Goal: Contribute content: Contribute content

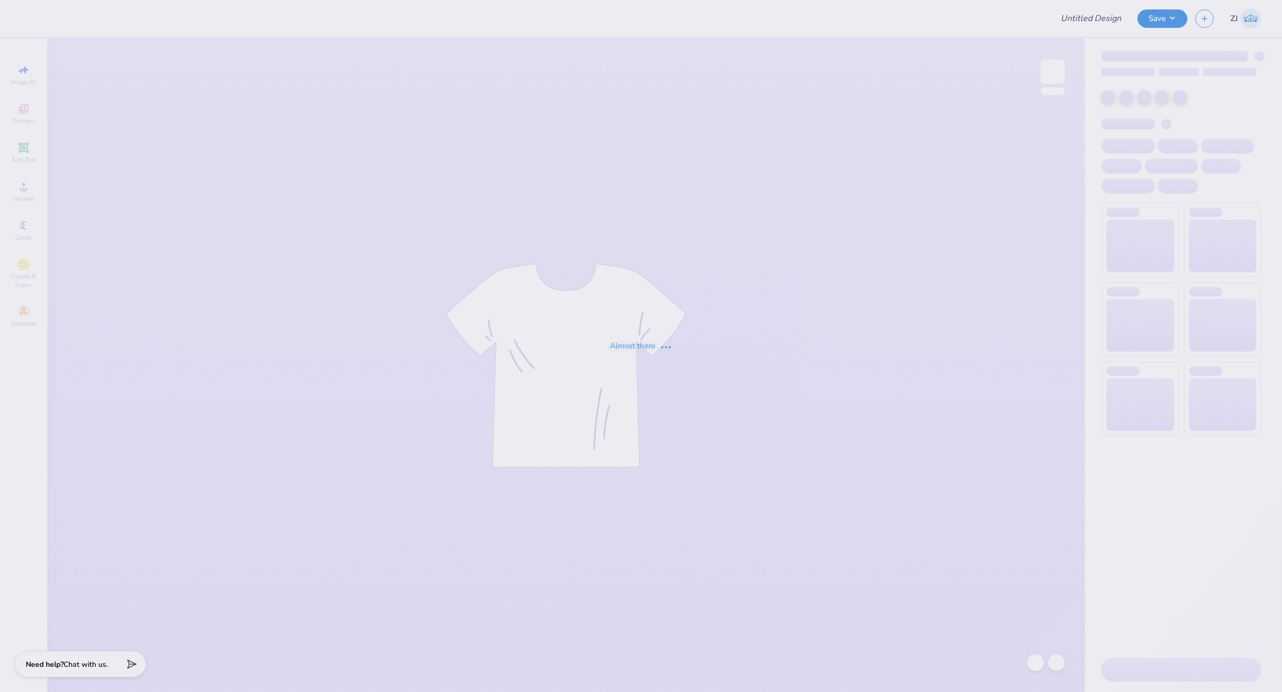
type input "End Overdose General Merch 25-26"
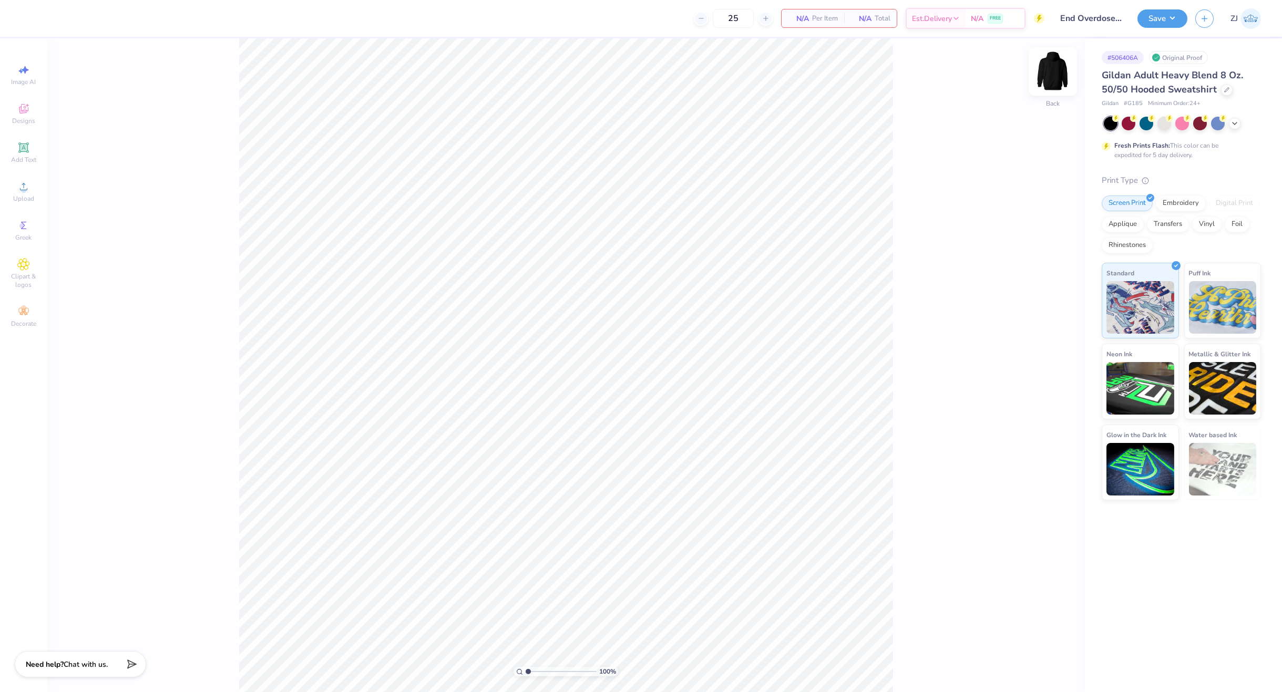
click at [1051, 73] on img at bounding box center [1053, 71] width 42 height 42
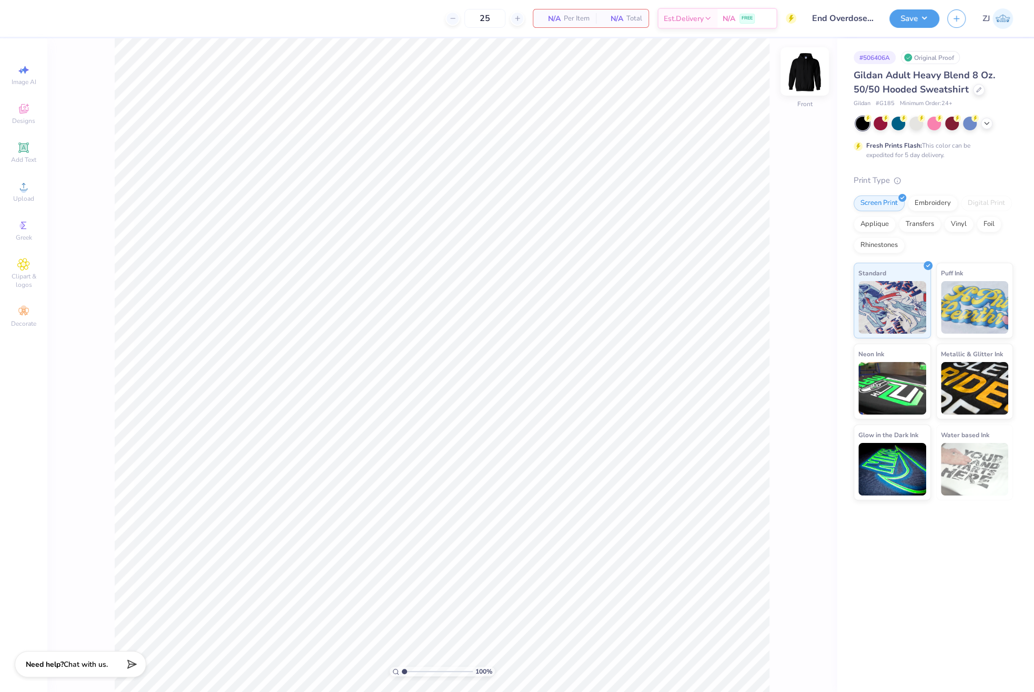
click at [792, 70] on div "100 % Front" at bounding box center [441, 365] width 789 height 654
click at [808, 72] on img at bounding box center [804, 71] width 42 height 42
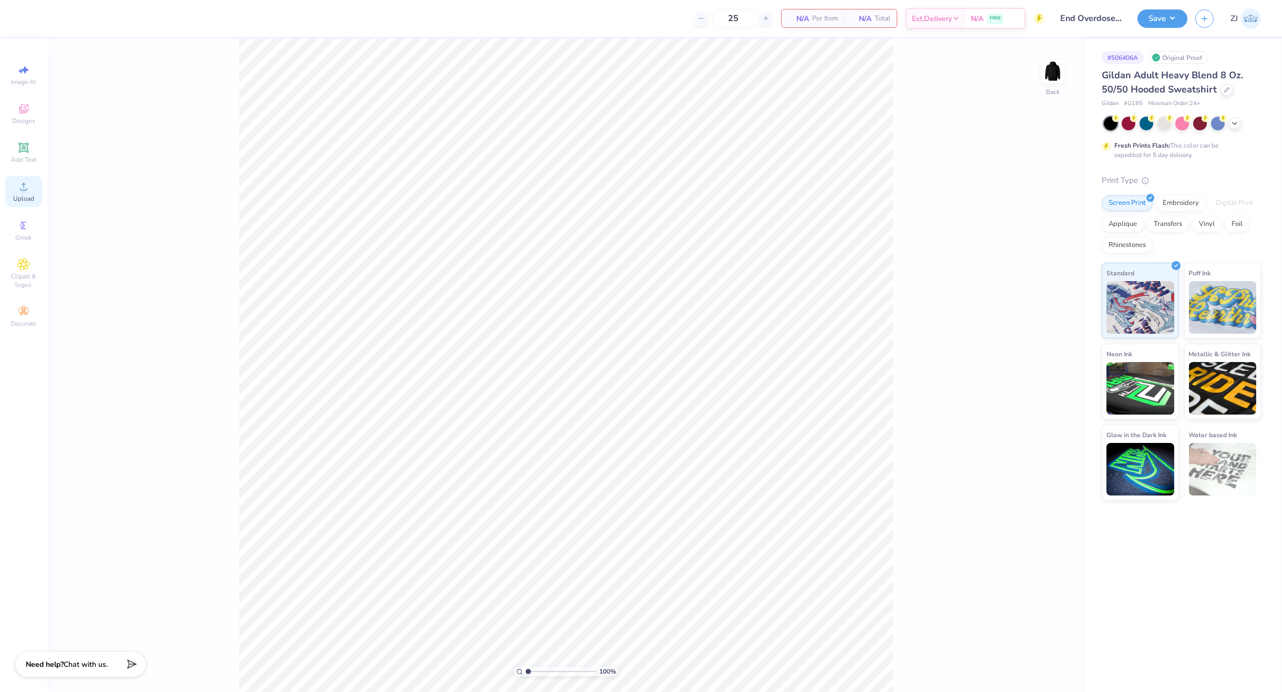
click at [27, 195] on span "Upload" at bounding box center [23, 199] width 21 height 8
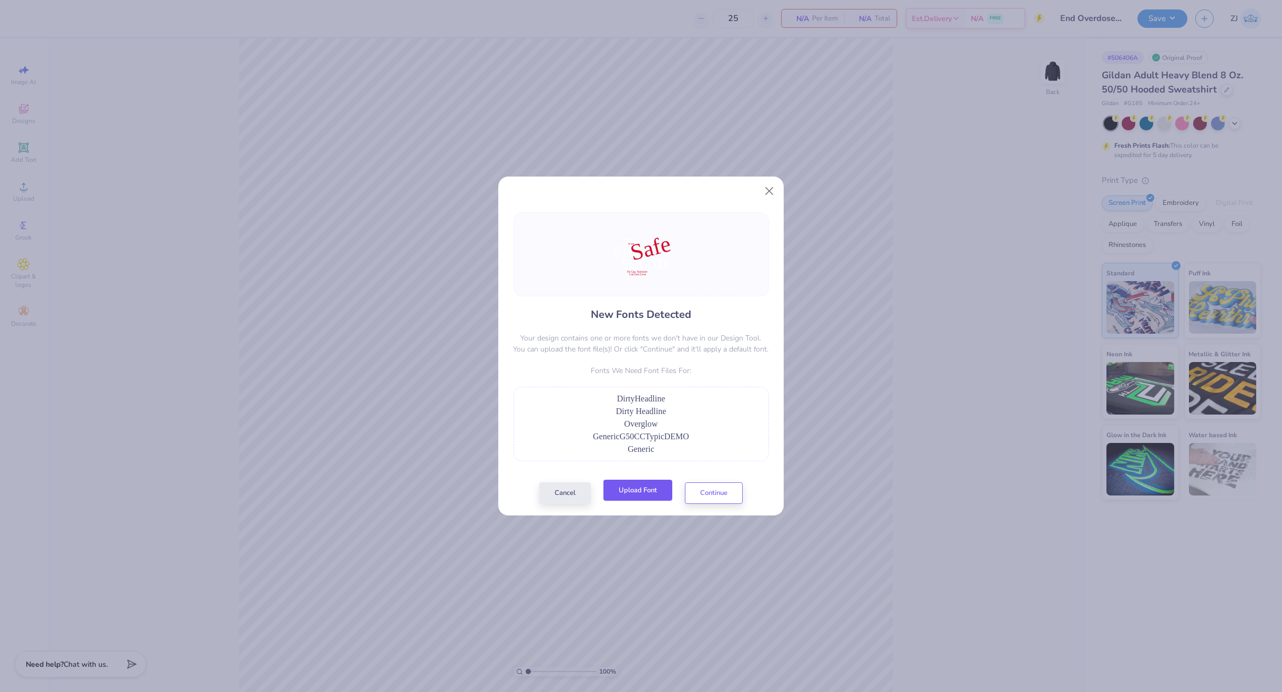
click at [643, 500] on button "Upload Font" at bounding box center [638, 491] width 69 height 22
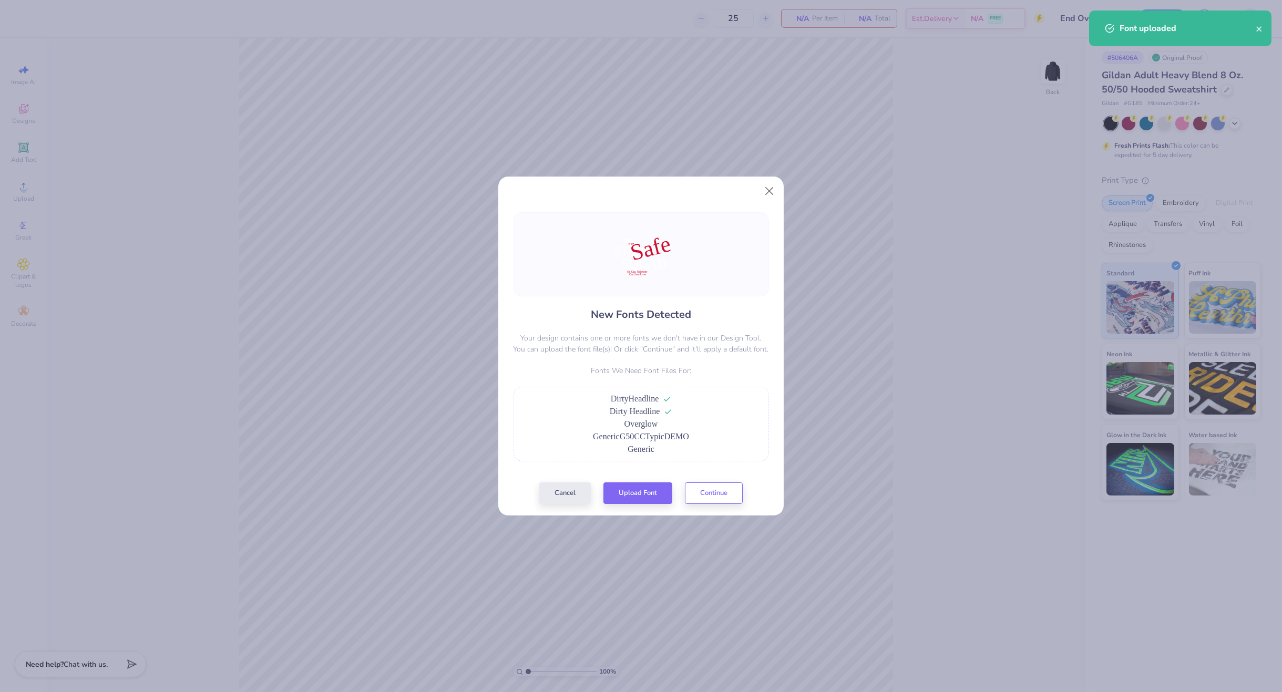
click at [659, 477] on div "New Fonts Detected Your design contains one or more fonts we don't have in our …" at bounding box center [642, 358] width 262 height 292
click at [661, 486] on button "Upload Font" at bounding box center [638, 491] width 69 height 22
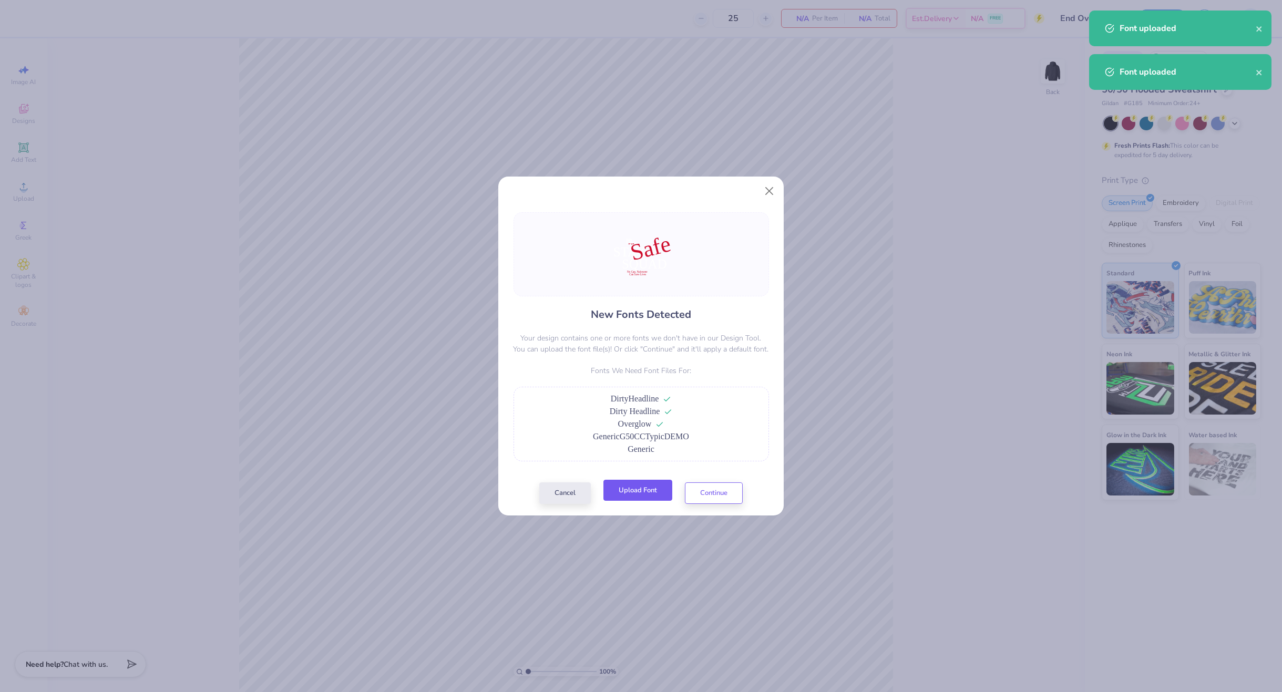
click at [650, 487] on button "Upload Font" at bounding box center [638, 491] width 69 height 22
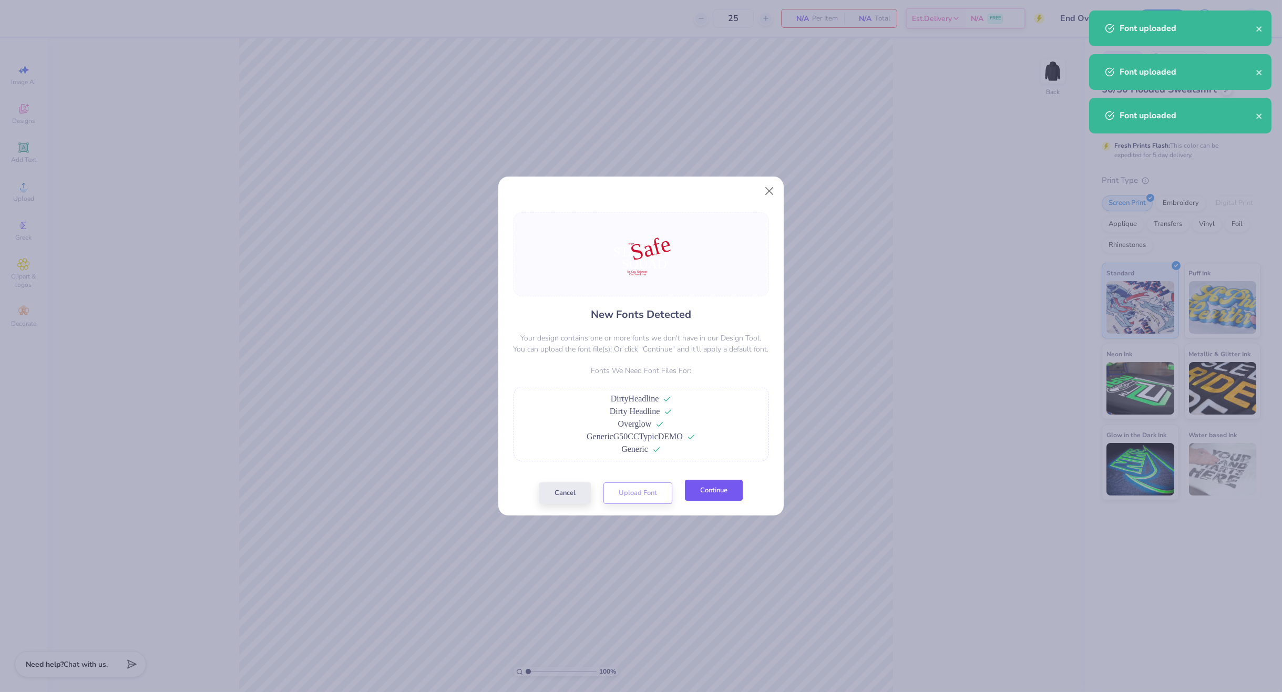
click at [728, 500] on button "Continue" at bounding box center [714, 491] width 58 height 22
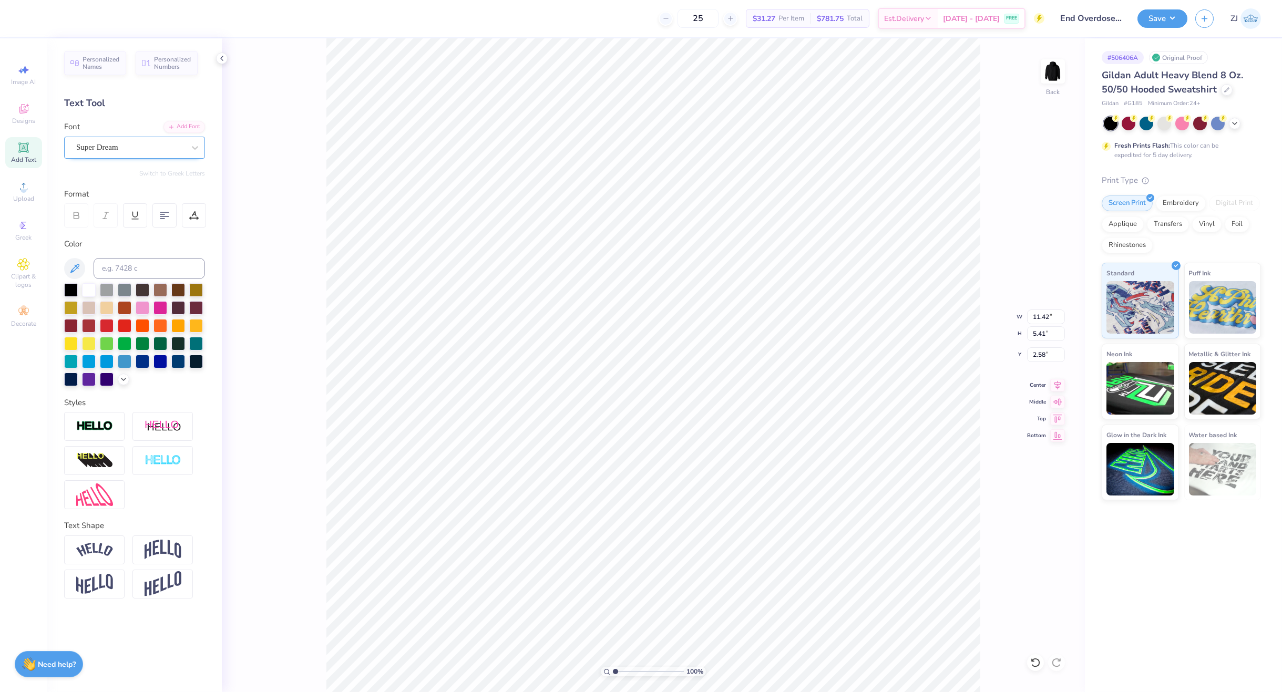
click at [105, 153] on div "Super Dream" at bounding box center [130, 147] width 110 height 16
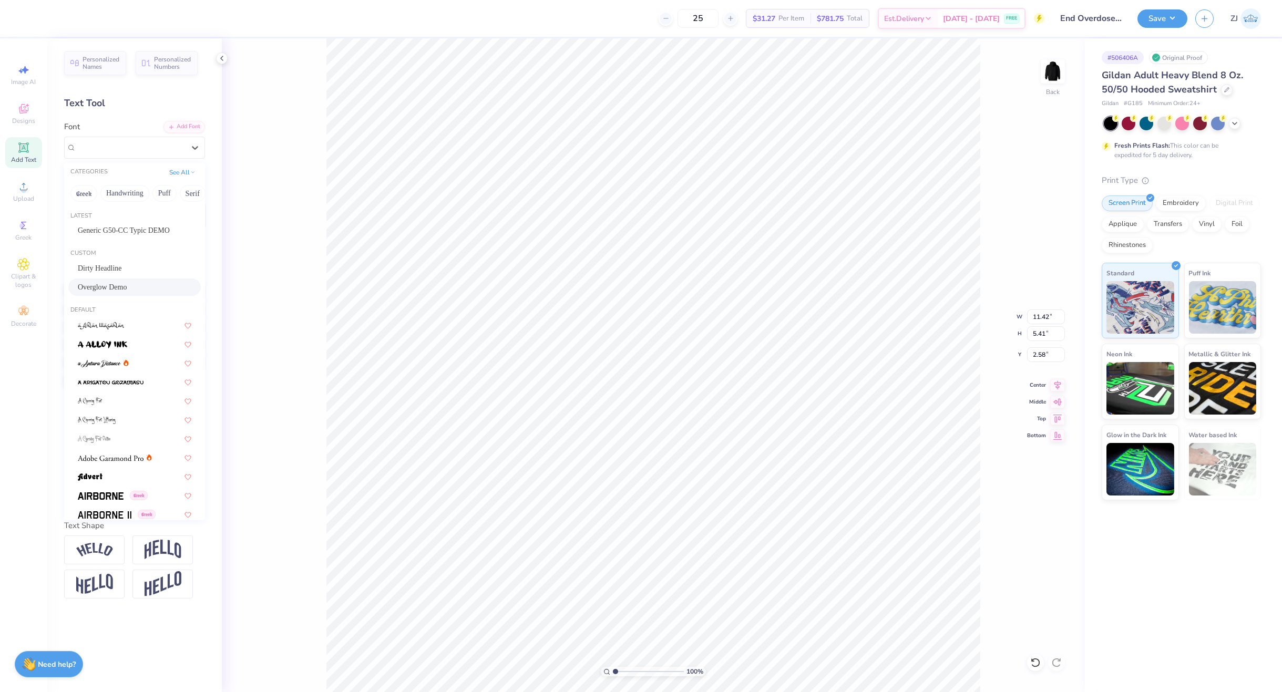
click at [105, 286] on span "Overglow Demo" at bounding box center [102, 287] width 49 height 11
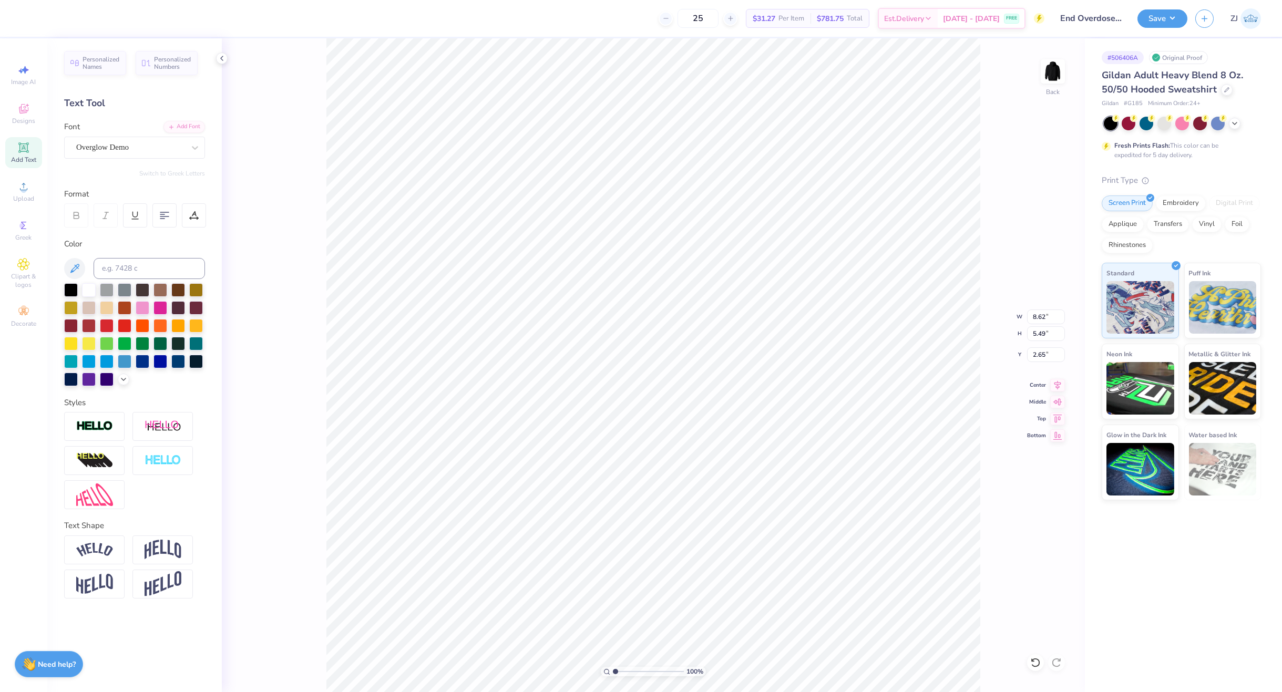
type input "8.62"
type input "5.49"
type input "2.65"
click at [130, 156] on div "Super Dream" at bounding box center [134, 148] width 141 height 22
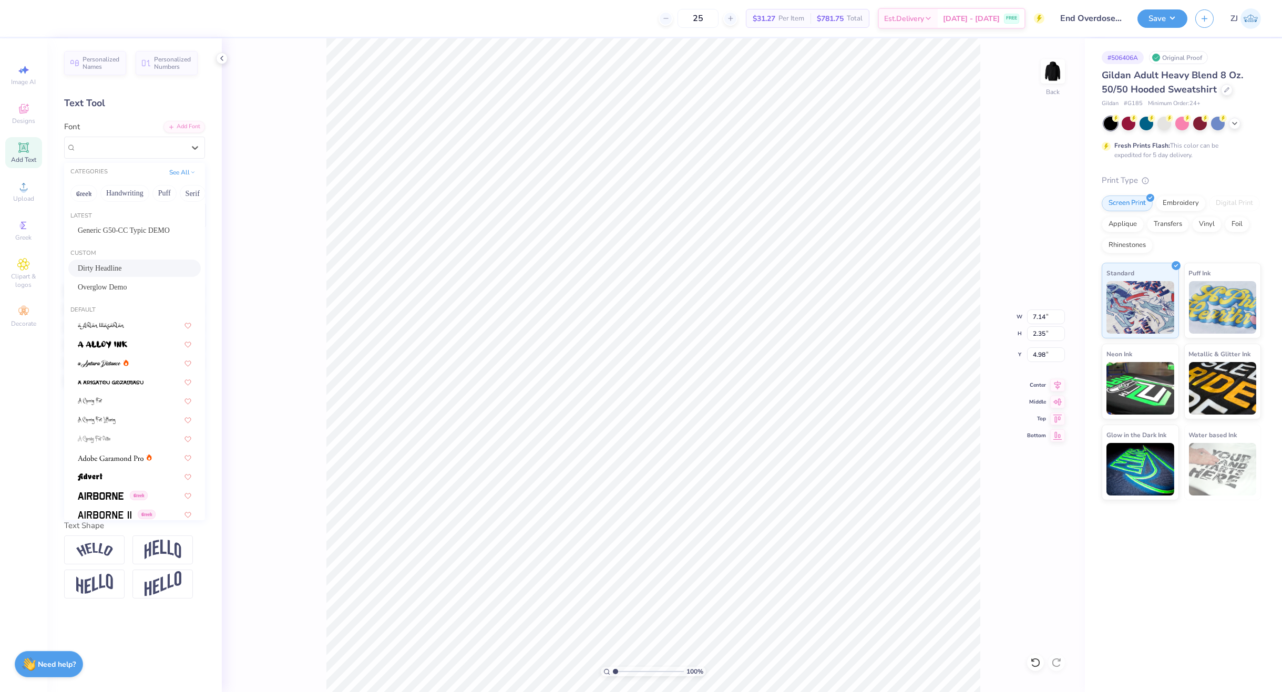
click at [103, 270] on span "Dirty Headline" at bounding box center [100, 268] width 44 height 11
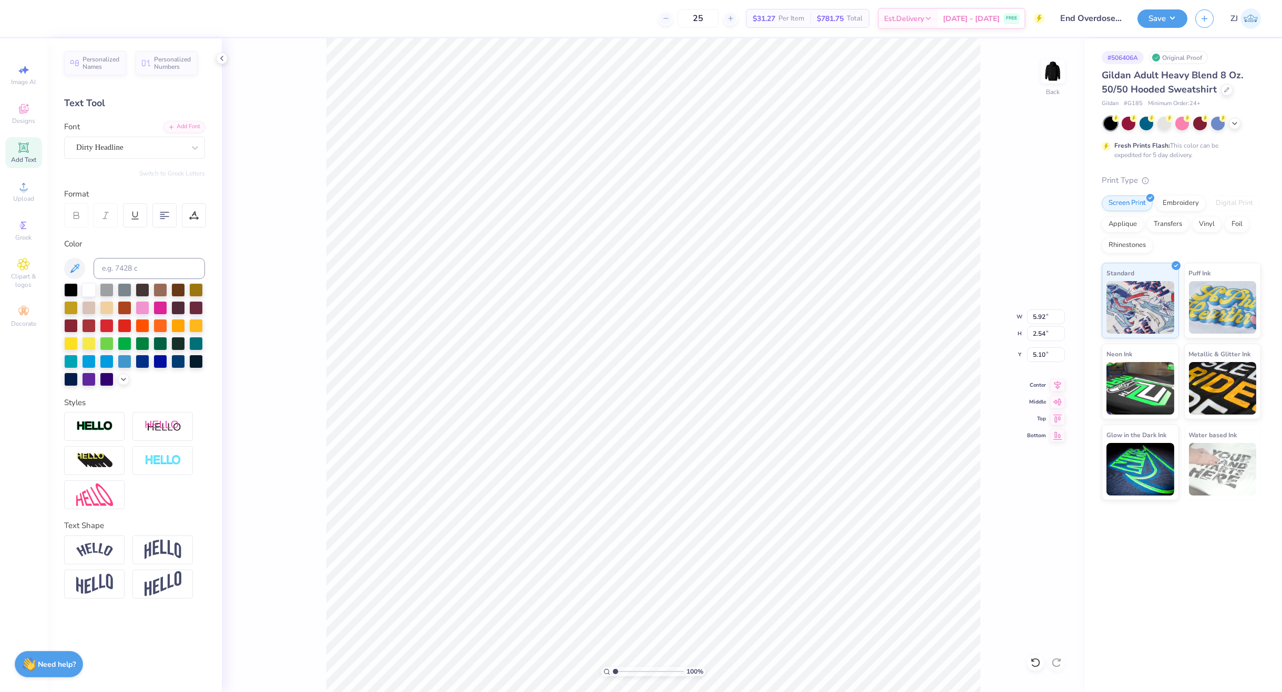
type input "5.92"
type input "2.54"
type input "5.10"
type input "9.77"
type input "2.57"
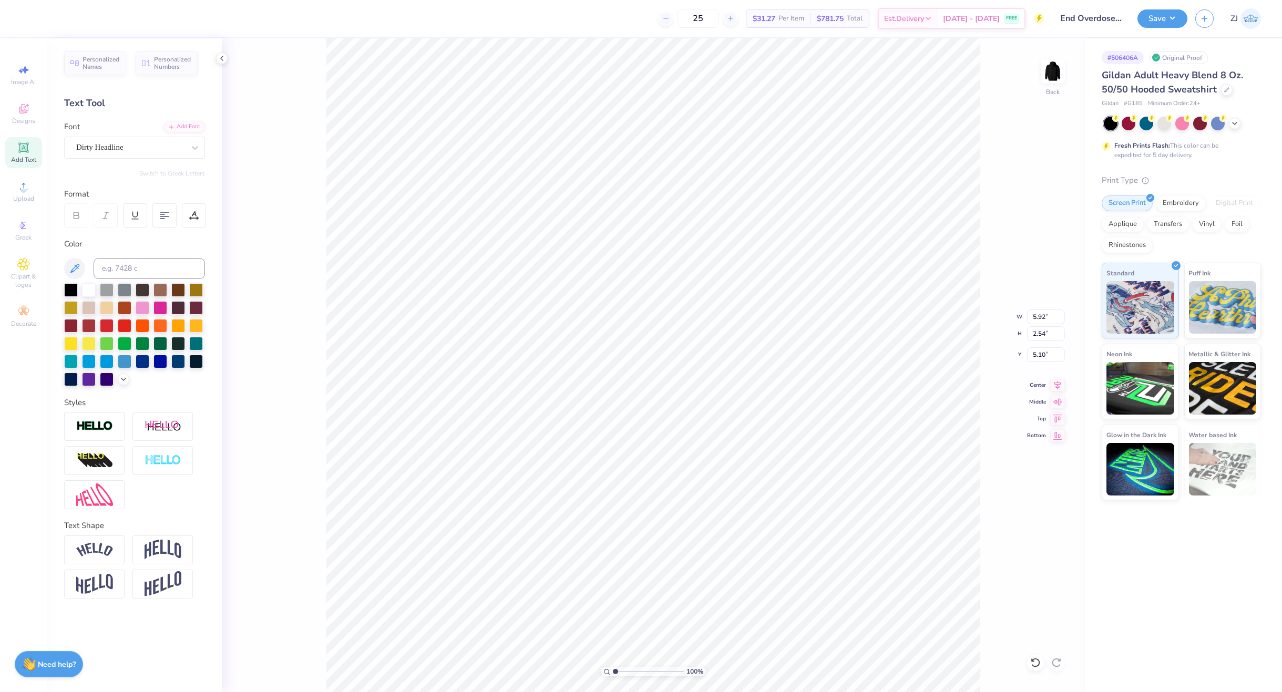
type input "7.96"
click at [143, 146] on div "Super Dream" at bounding box center [130, 147] width 110 height 16
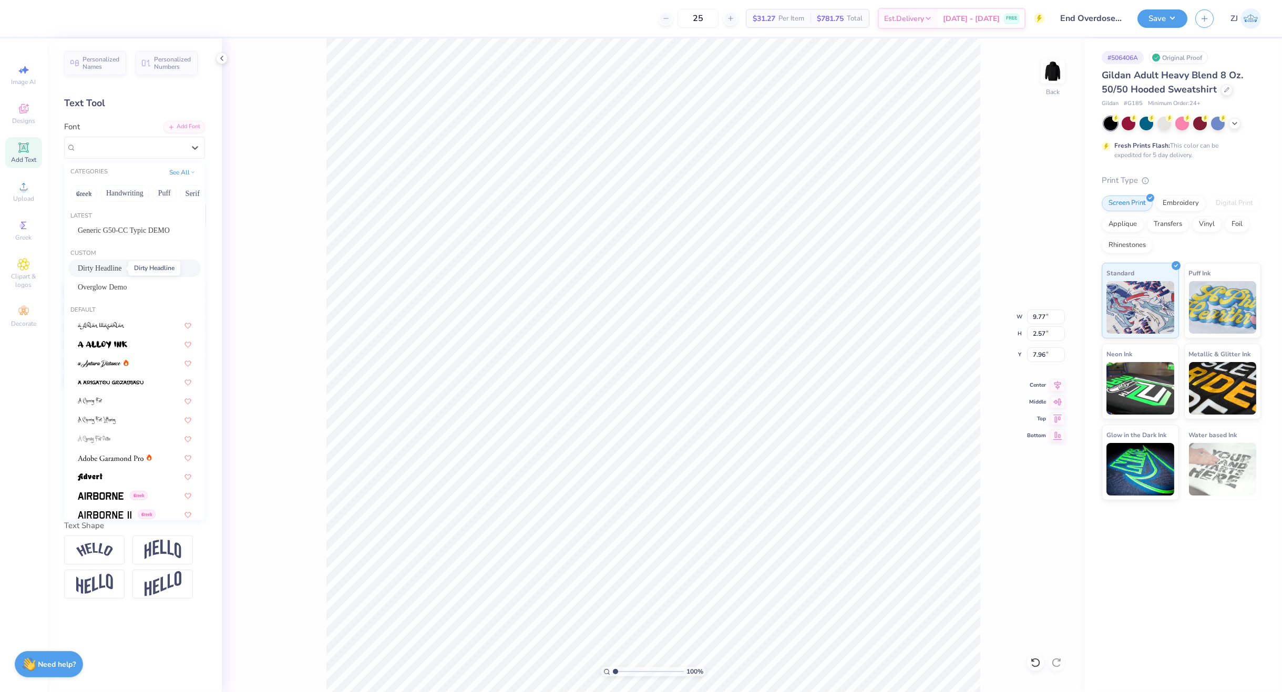
click at [98, 269] on span "Dirty Headline" at bounding box center [100, 268] width 44 height 11
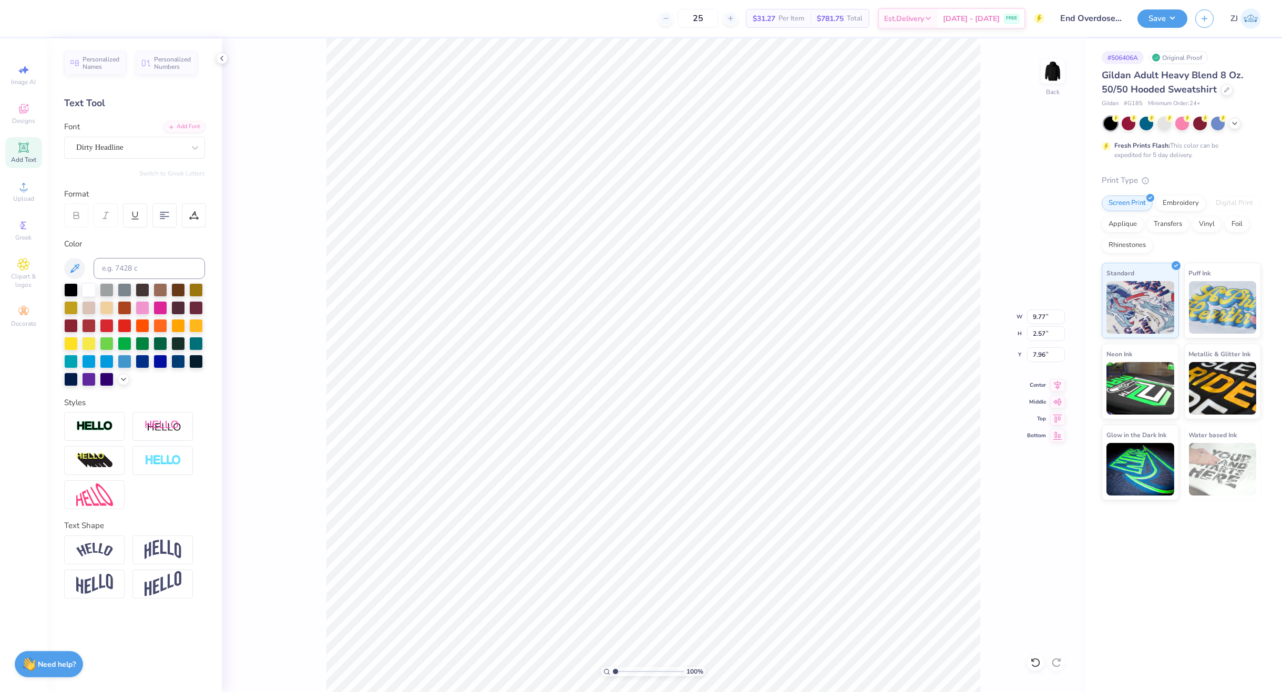
type input "8.05"
type input "2.82"
type input "7.94"
click at [107, 137] on div "Super Dream" at bounding box center [134, 148] width 141 height 22
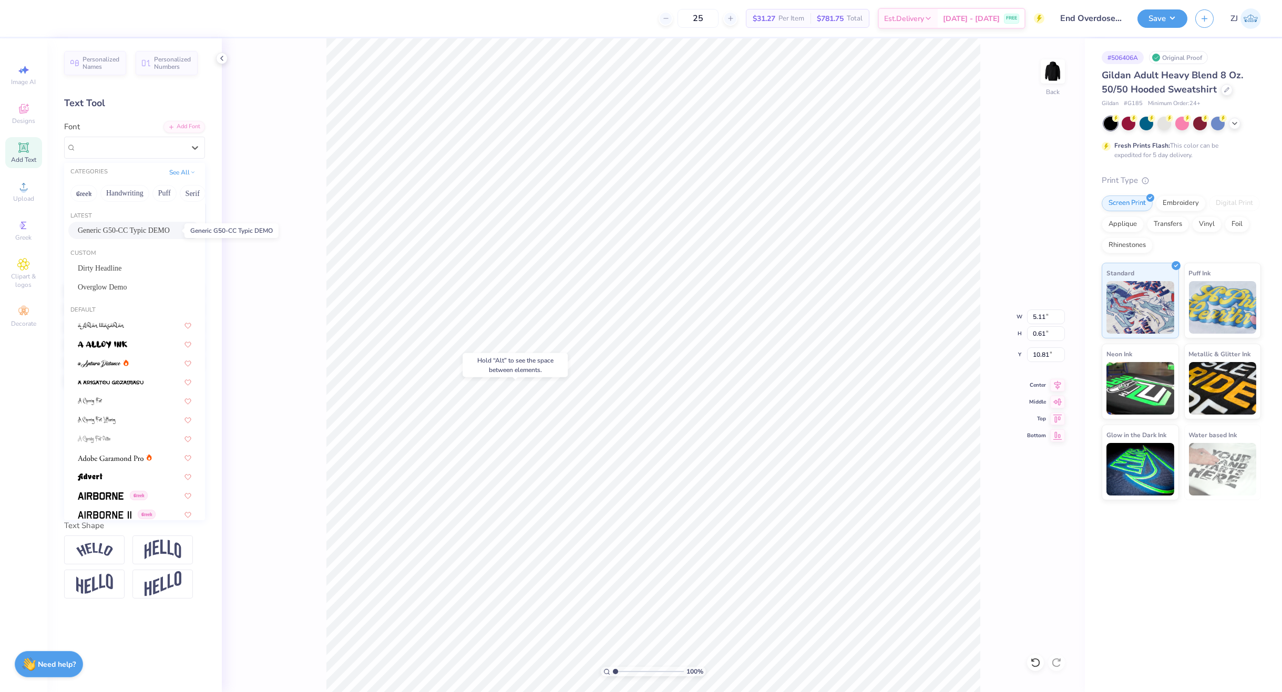
click at [107, 227] on span "Generic G50-CC Typic DEMO" at bounding box center [124, 230] width 92 height 11
type input "5.40"
type input "0.60"
type input "10.79"
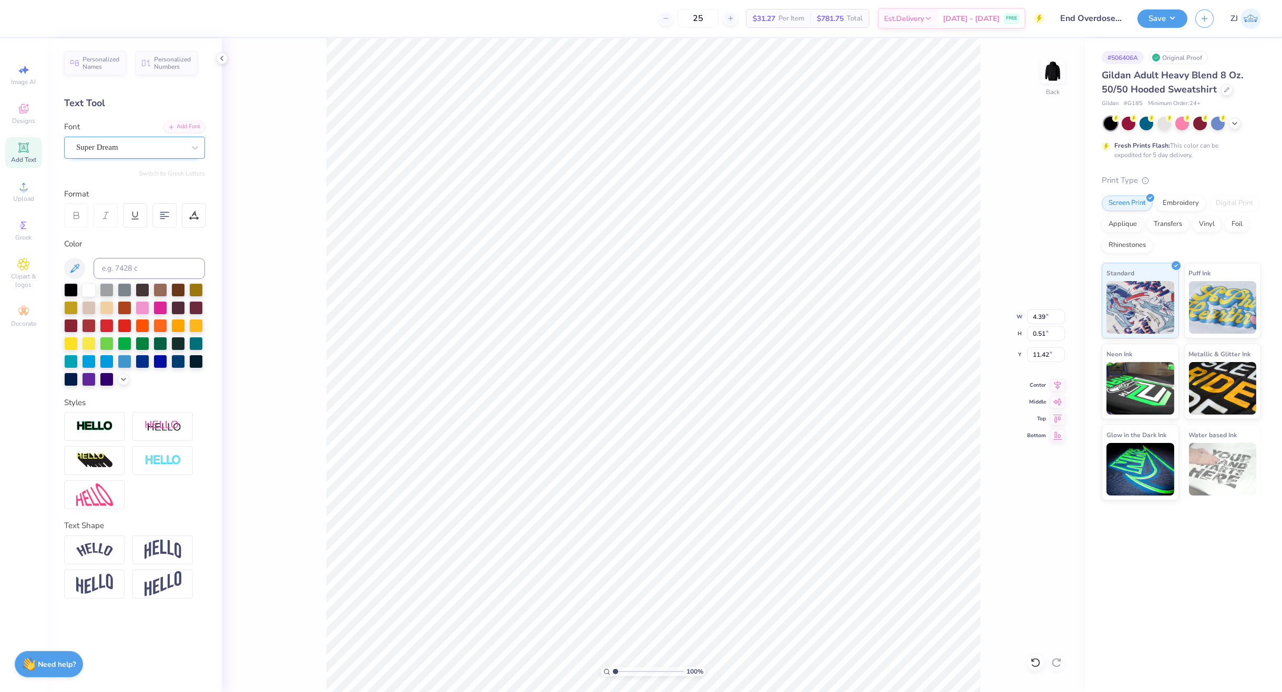
click at [145, 144] on div "Super Dream" at bounding box center [130, 147] width 110 height 16
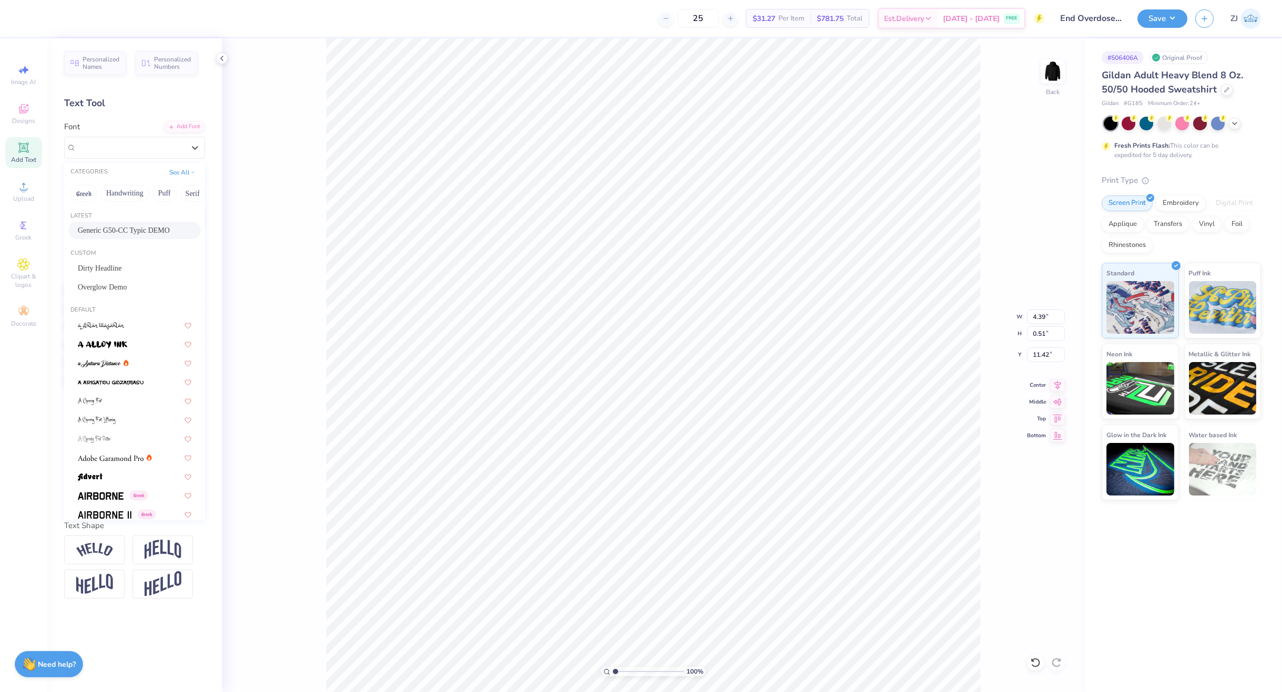
click at [108, 236] on div "Generic G50-CC Typic DEMO" at bounding box center [134, 230] width 133 height 17
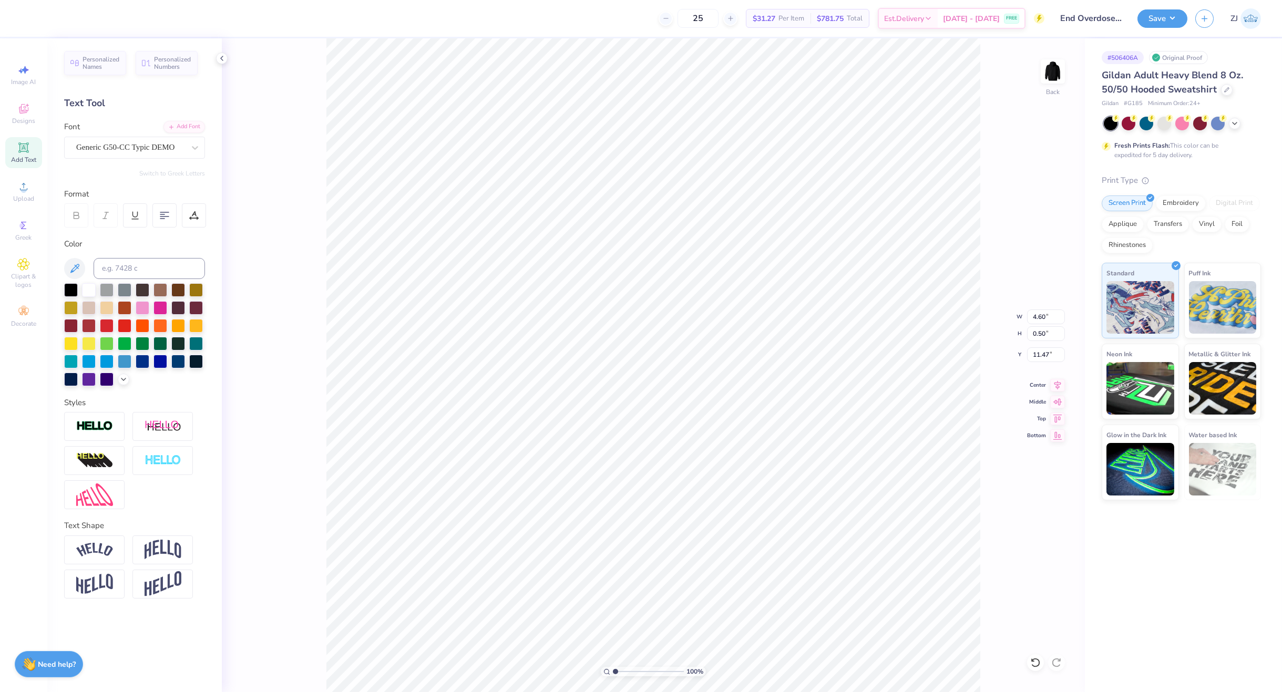
type input "4.60"
type input "0.50"
type input "11.47"
click at [1064, 381] on icon at bounding box center [1058, 384] width 15 height 13
click at [1053, 381] on icon at bounding box center [1058, 384] width 15 height 13
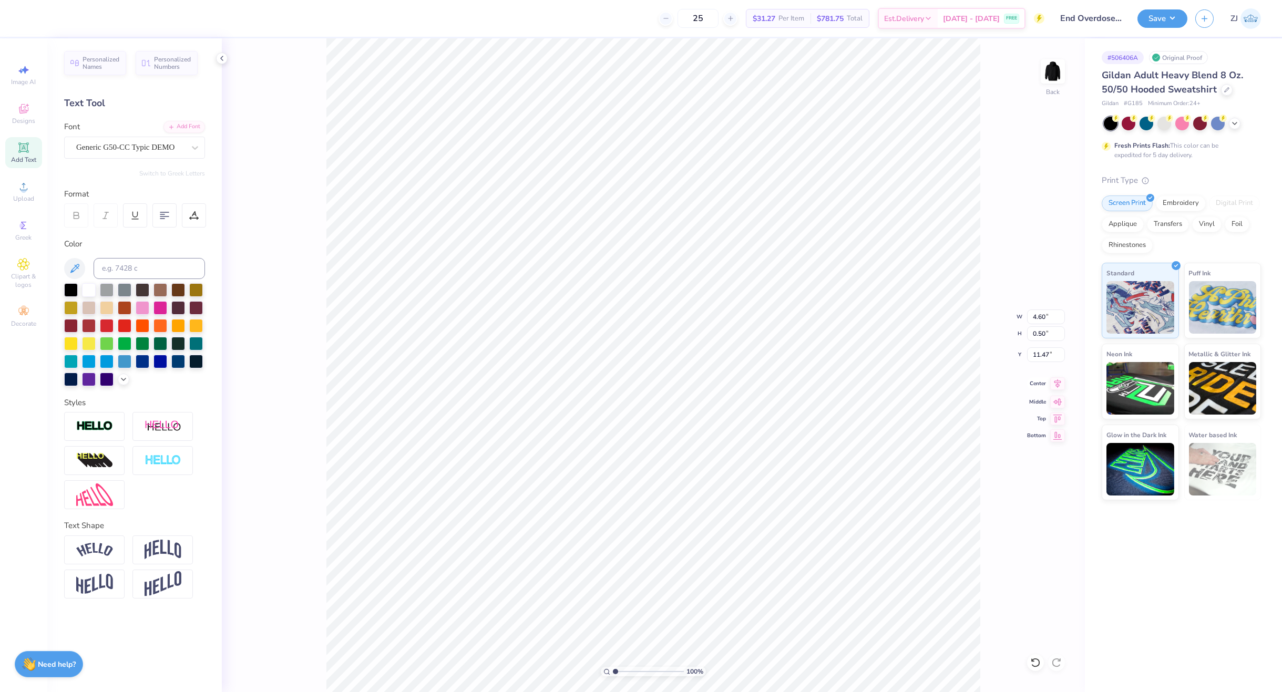
type input "5.92"
type input "2.54"
type input "5.10"
type input "2.69"
type input "1.36"
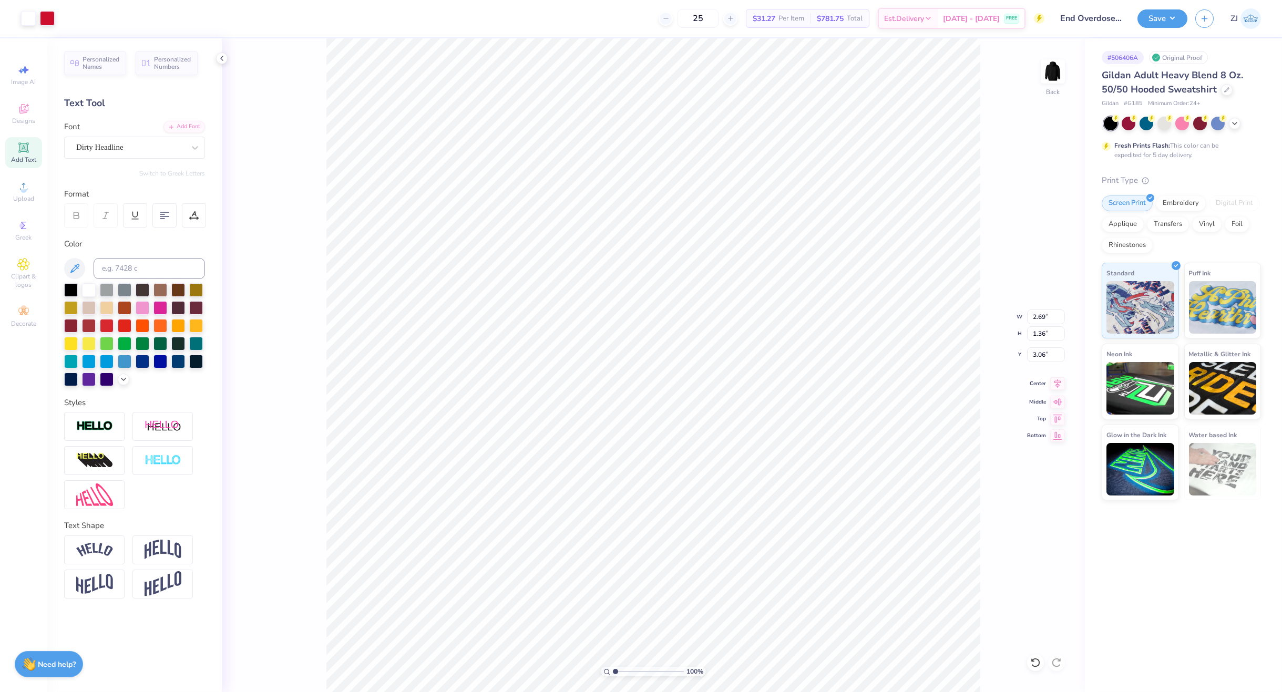
type input "2.65"
type input "8.62"
type input "5.49"
type input "8.05"
type input "2.82"
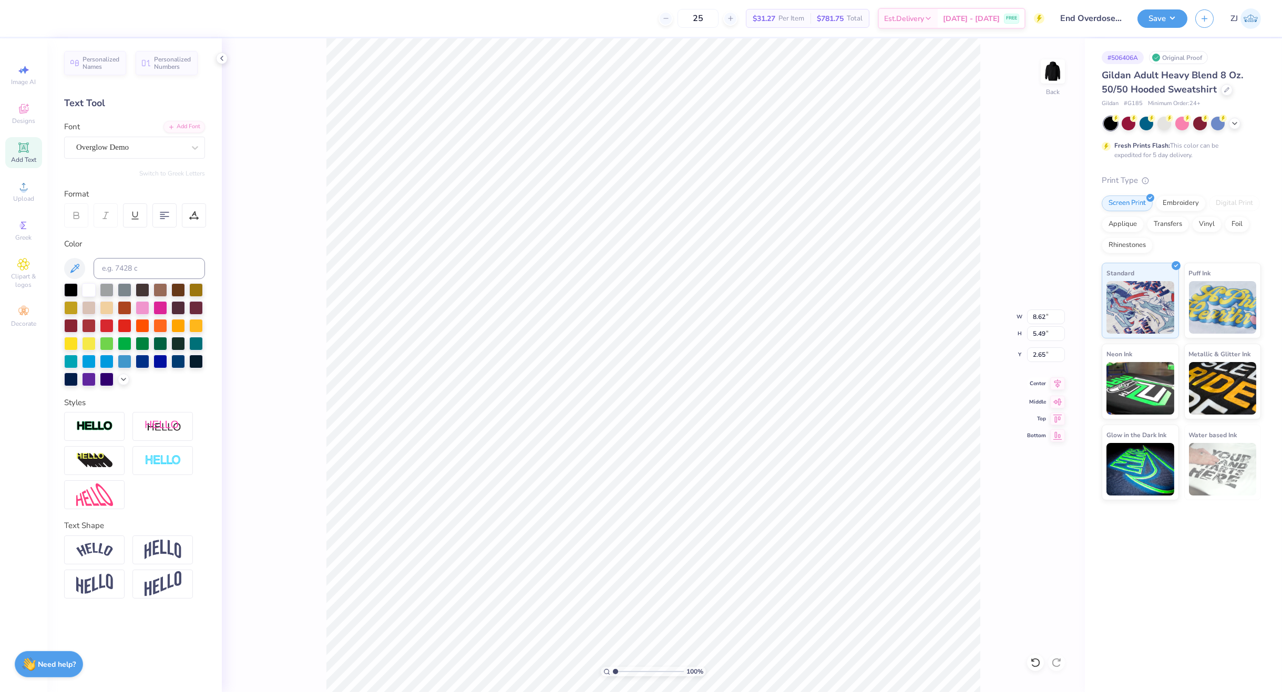
type input "7.94"
type input "10.20"
type input "5.65"
type input "4.00"
type input "2.48"
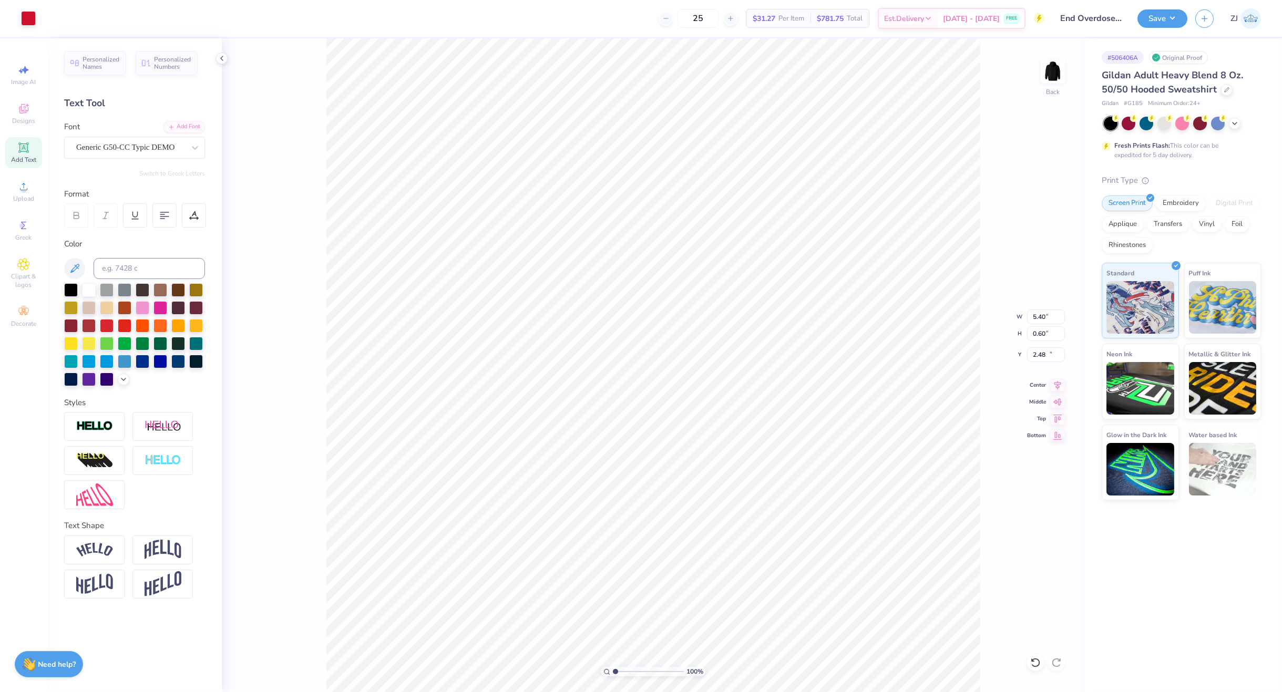
type input "5.40"
type input "0.60"
type input "10.79"
type input "1.17"
type input "9.87"
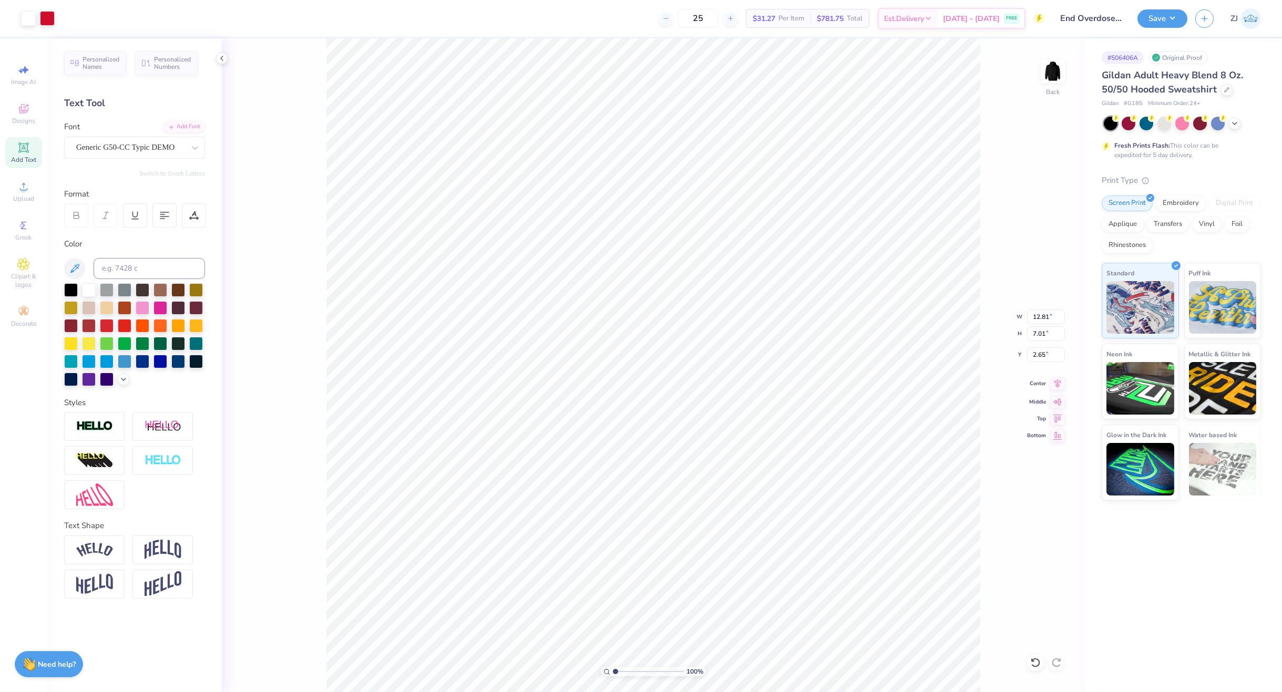
click at [1054, 384] on icon at bounding box center [1058, 384] width 15 height 13
click at [1047, 316] on input "12.81" at bounding box center [1046, 317] width 38 height 15
type input "10.00"
type input "6.68"
type input "3.00"
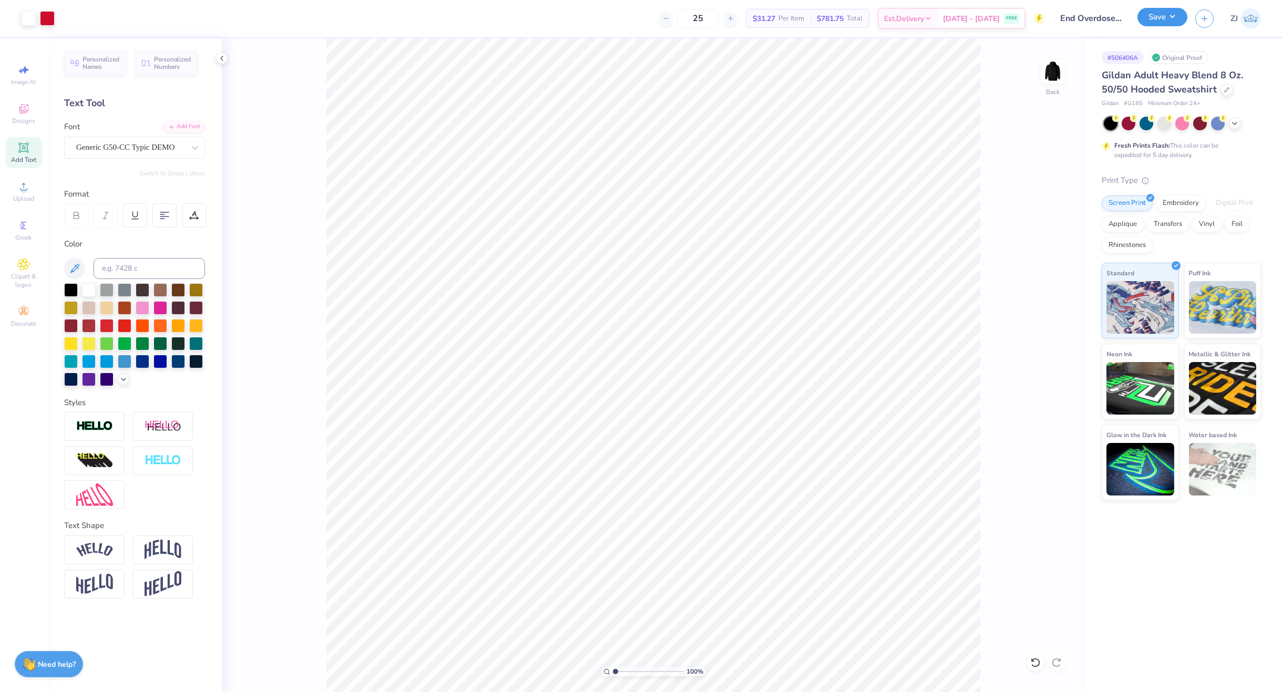
click at [1174, 19] on button "Save" at bounding box center [1163, 17] width 50 height 18
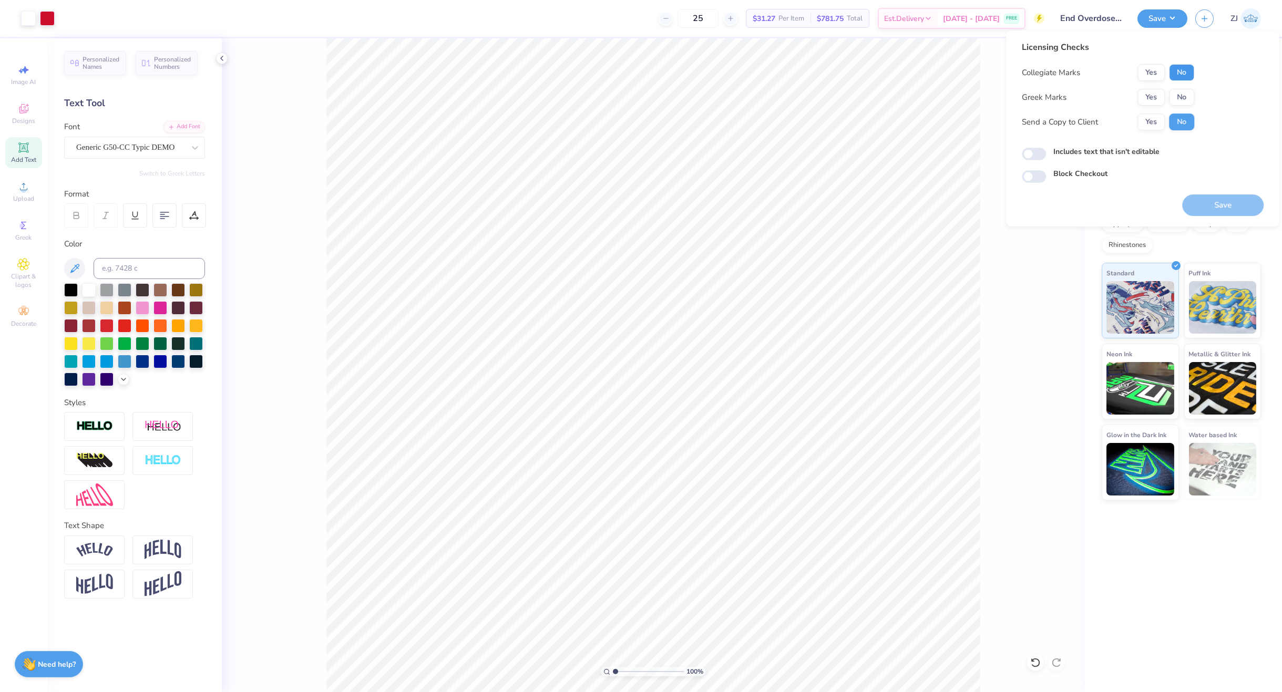
click at [1188, 72] on button "No" at bounding box center [1181, 72] width 25 height 17
click at [1179, 93] on button "No" at bounding box center [1181, 97] width 25 height 17
click at [1156, 69] on button "Yes" at bounding box center [1151, 72] width 27 height 17
click at [1028, 157] on input "Includes text that isn't editable" at bounding box center [1034, 154] width 24 height 13
checkbox input "true"
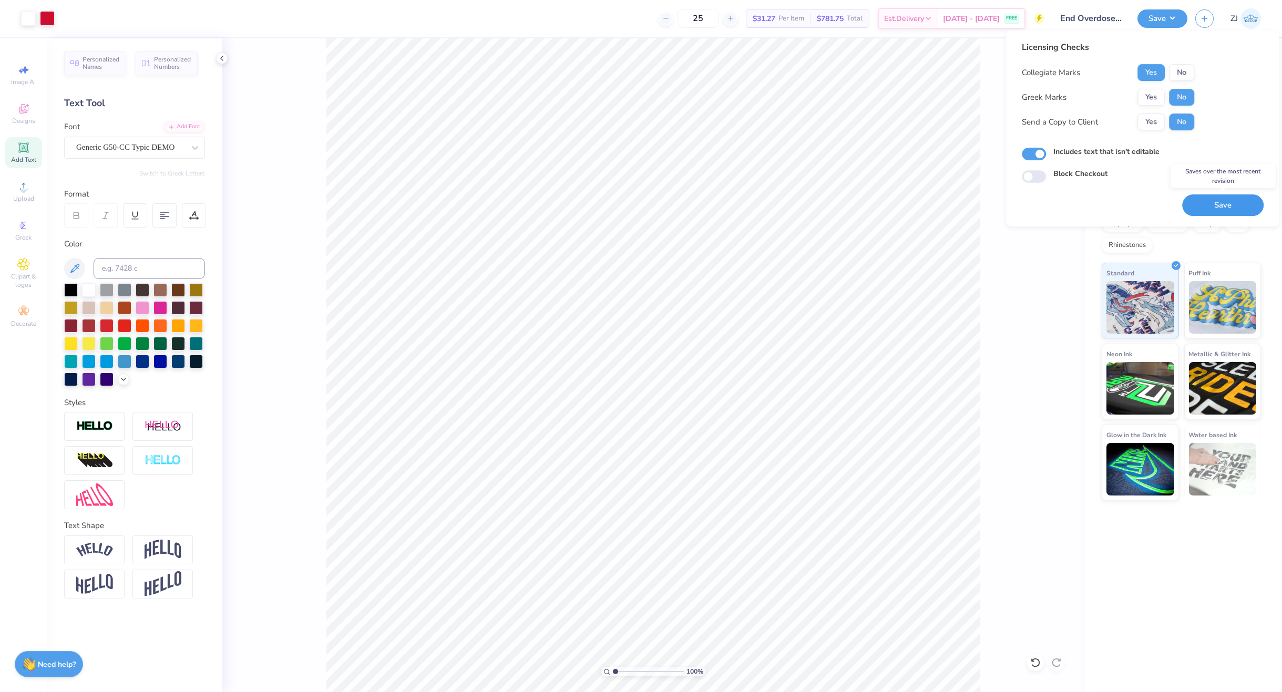
click at [1200, 201] on button "Save" at bounding box center [1223, 206] width 81 height 22
